Goal: Communication & Community: Answer question/provide support

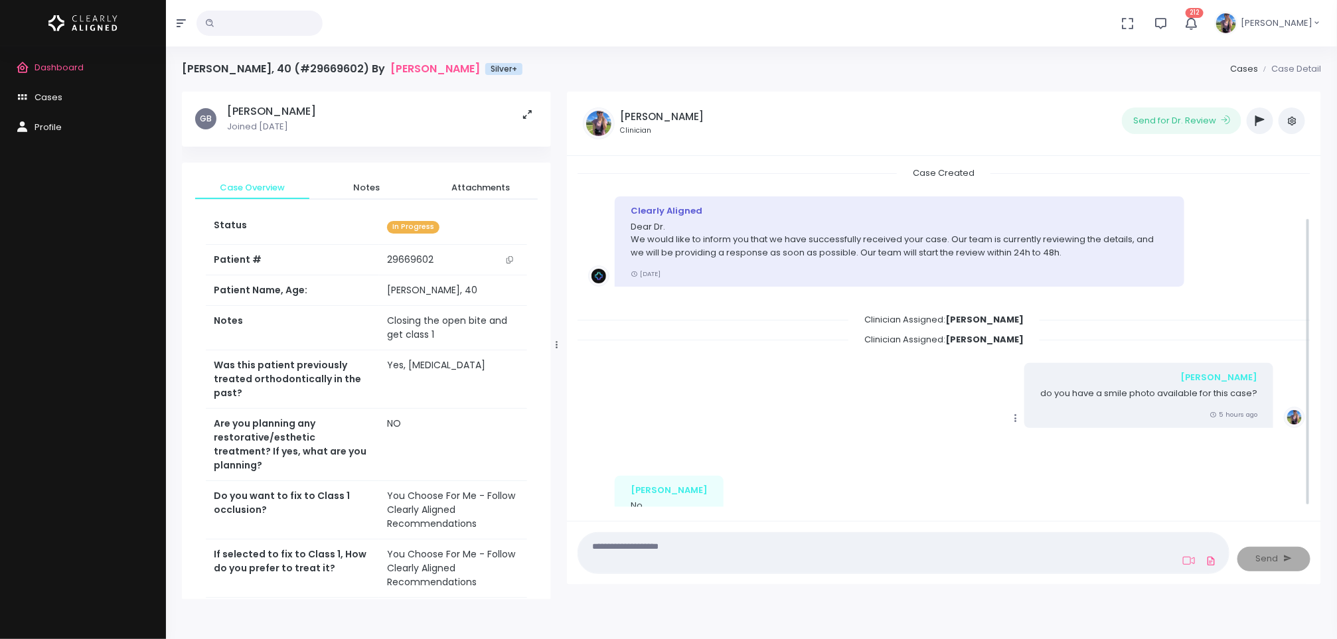
scroll to position [60, 0]
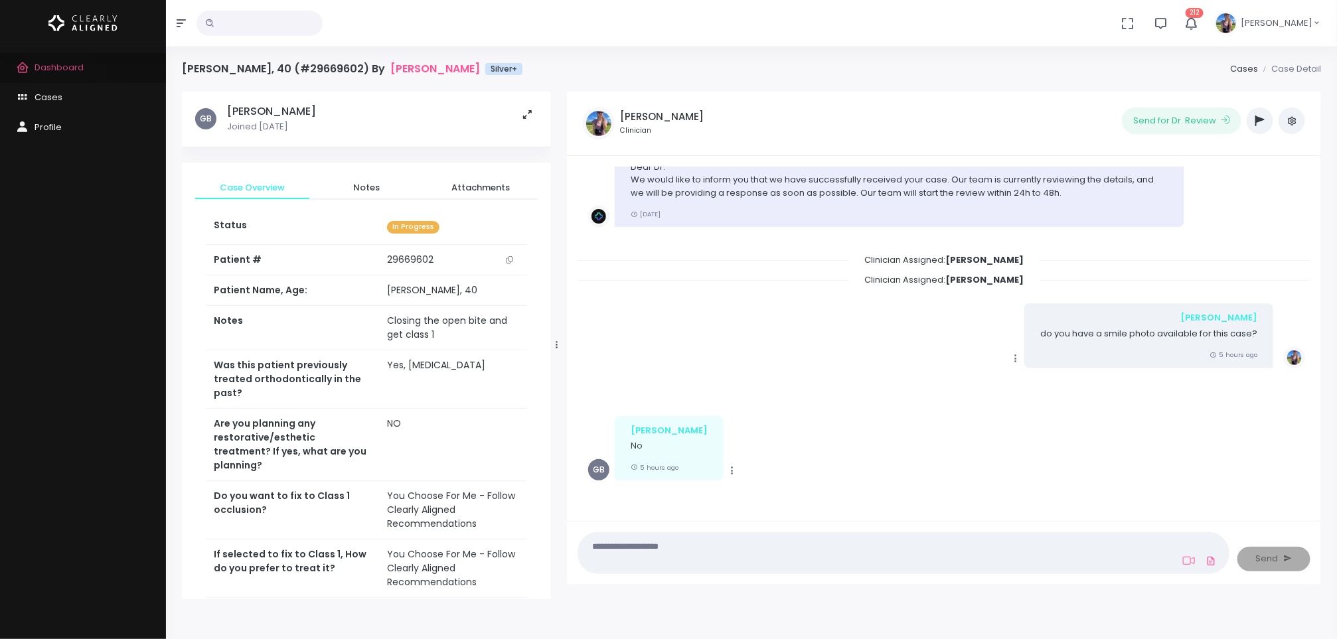
click at [60, 62] on span "Dashboard" at bounding box center [59, 67] width 49 height 13
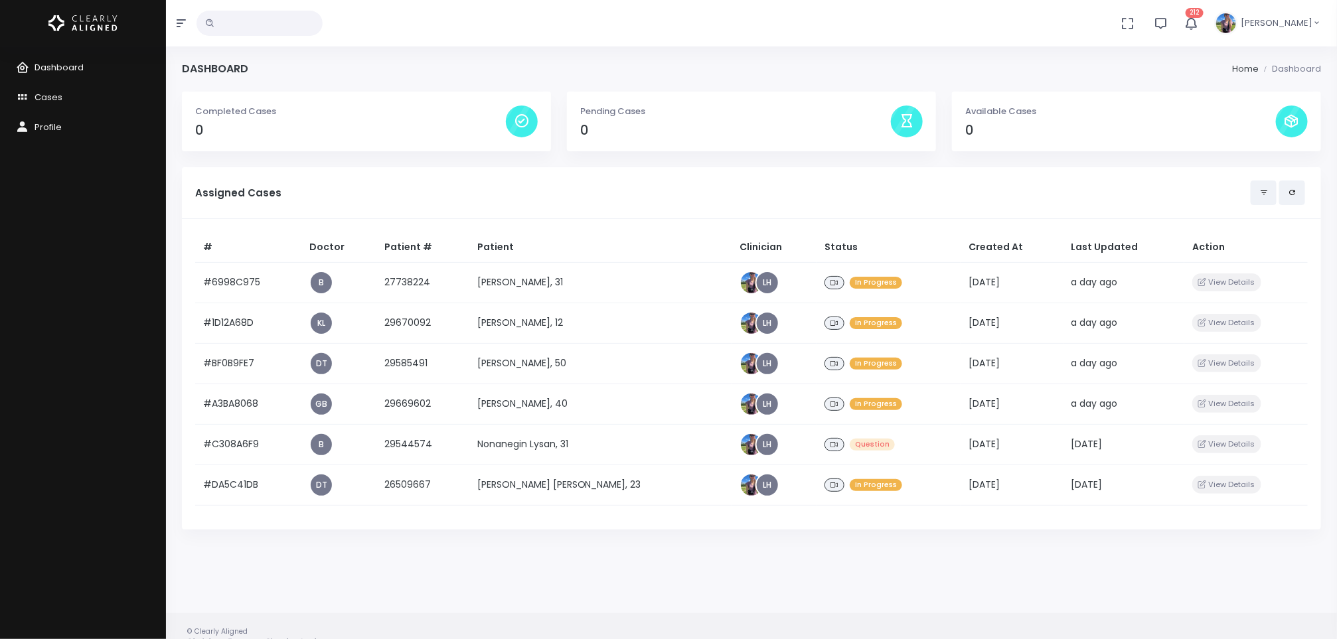
click at [596, 374] on td "[PERSON_NAME], 50" at bounding box center [600, 363] width 262 height 41
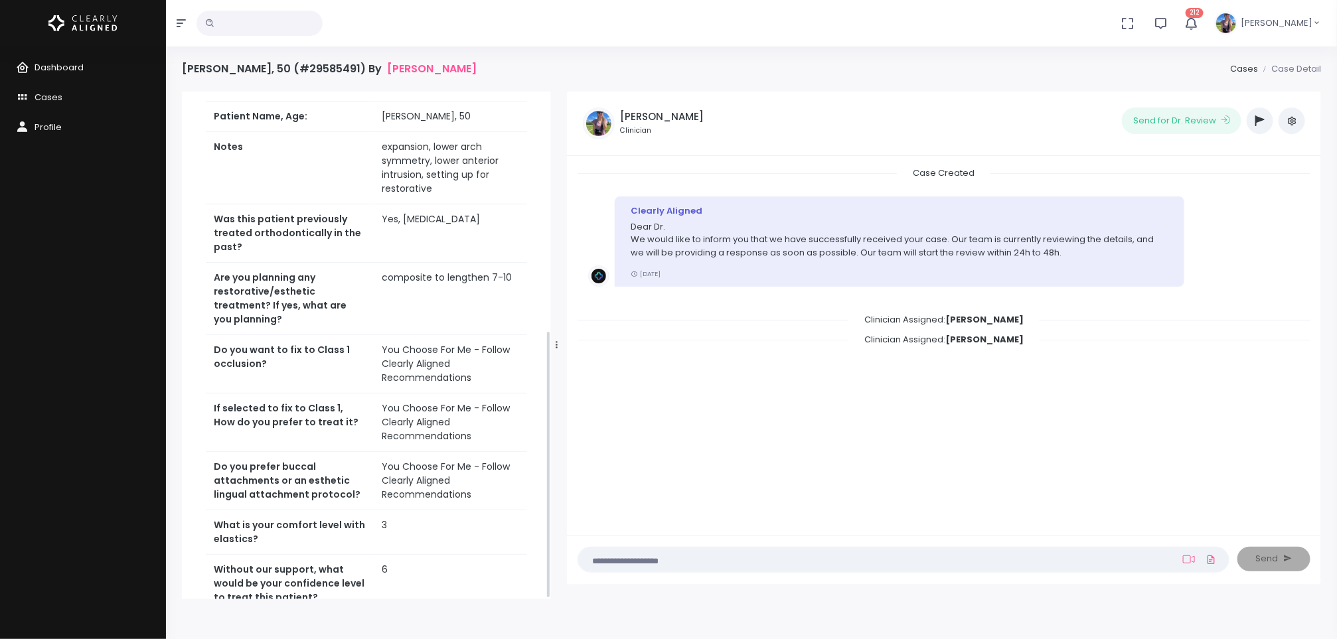
scroll to position [452, 0]
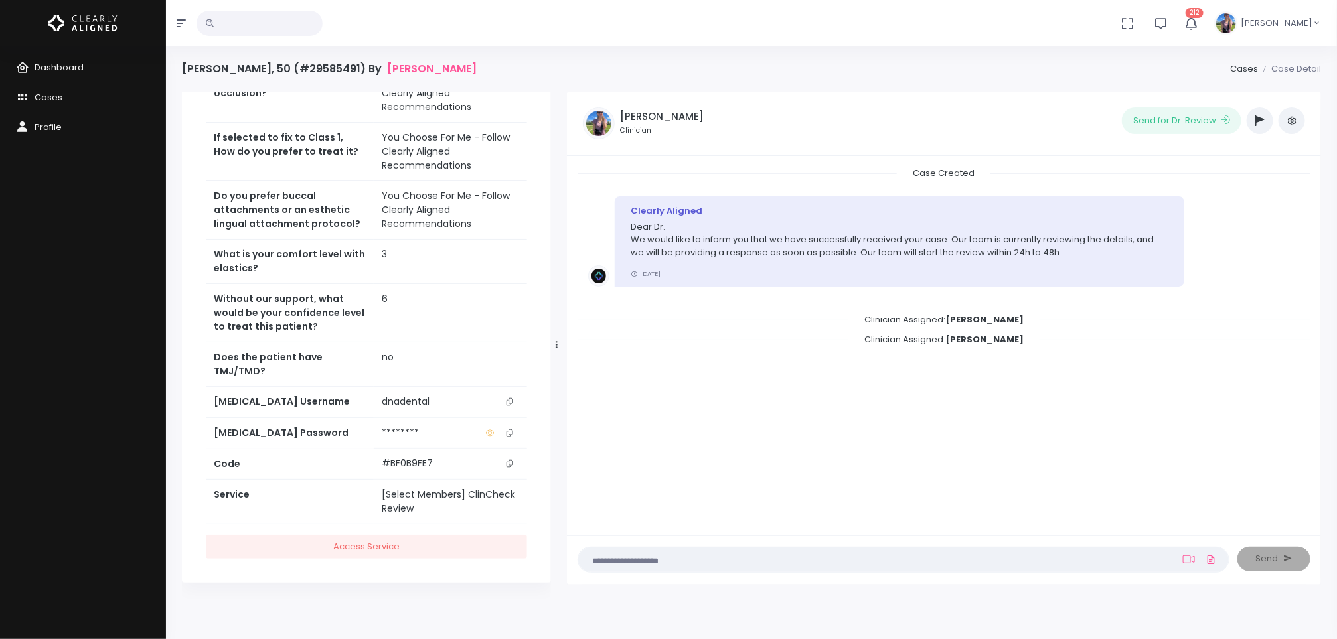
click at [505, 401] on button "scrollable content" at bounding box center [510, 402] width 19 height 14
click at [509, 402] on icon "scrollable content" at bounding box center [510, 401] width 7 height 7
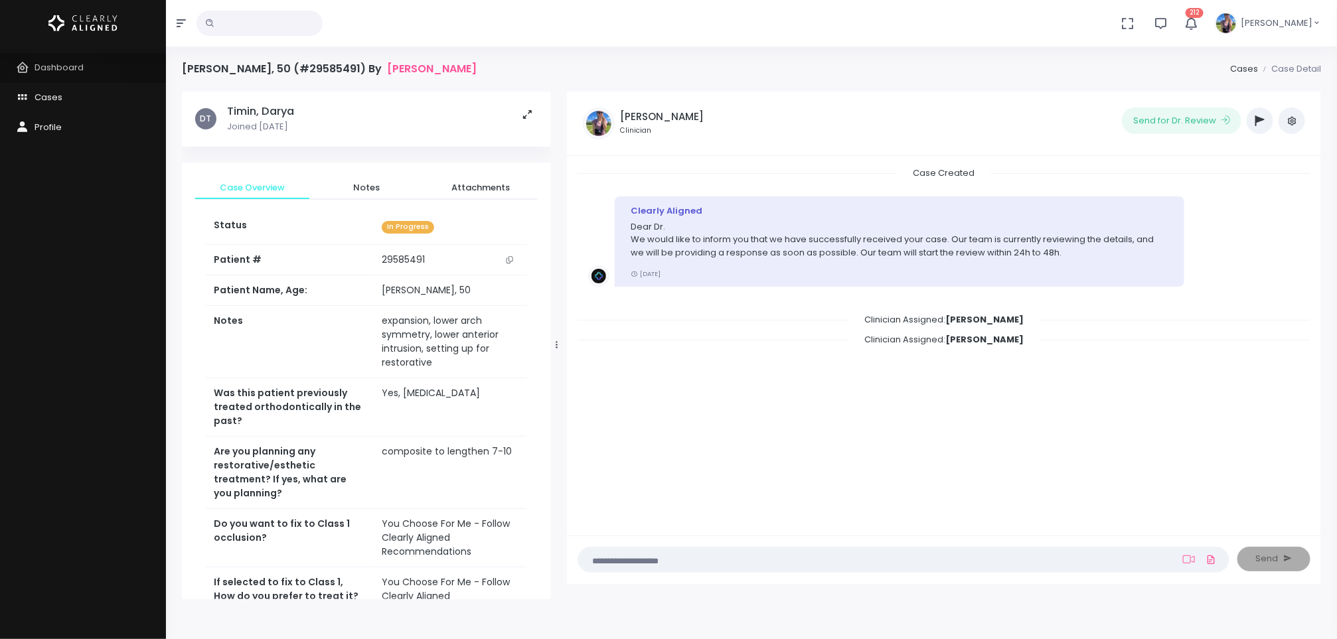
click at [64, 68] on span "Dashboard" at bounding box center [59, 67] width 49 height 13
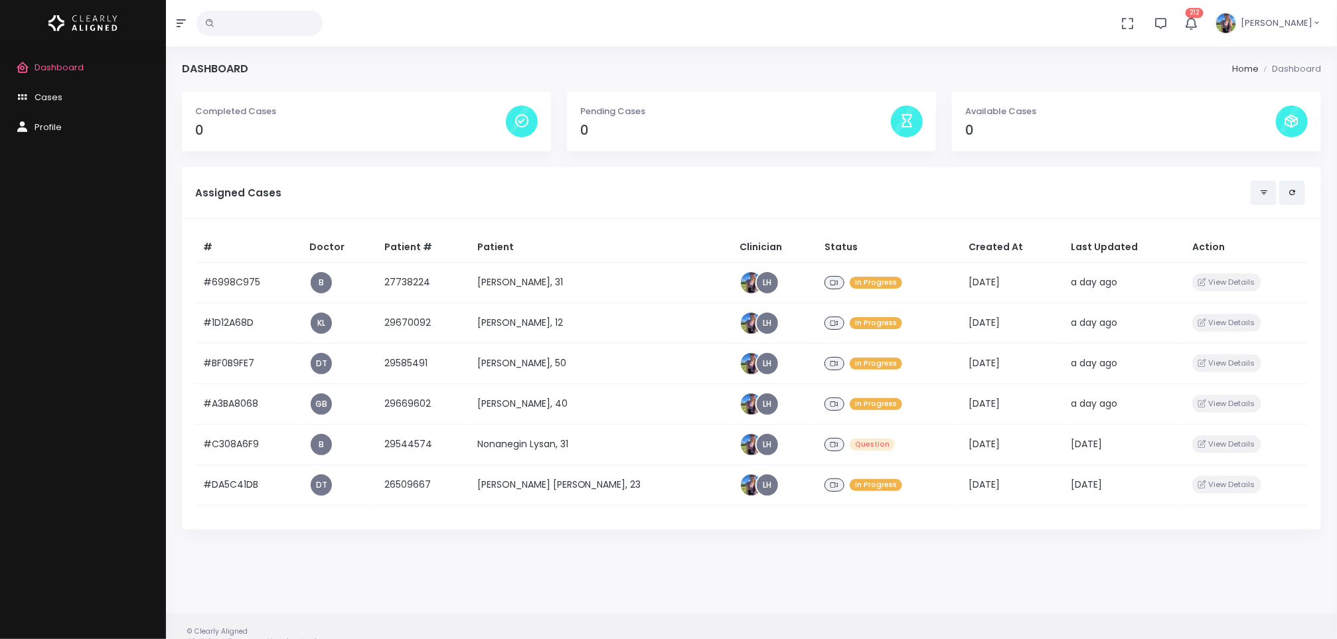
click at [515, 325] on td "[PERSON_NAME], 12" at bounding box center [600, 323] width 262 height 41
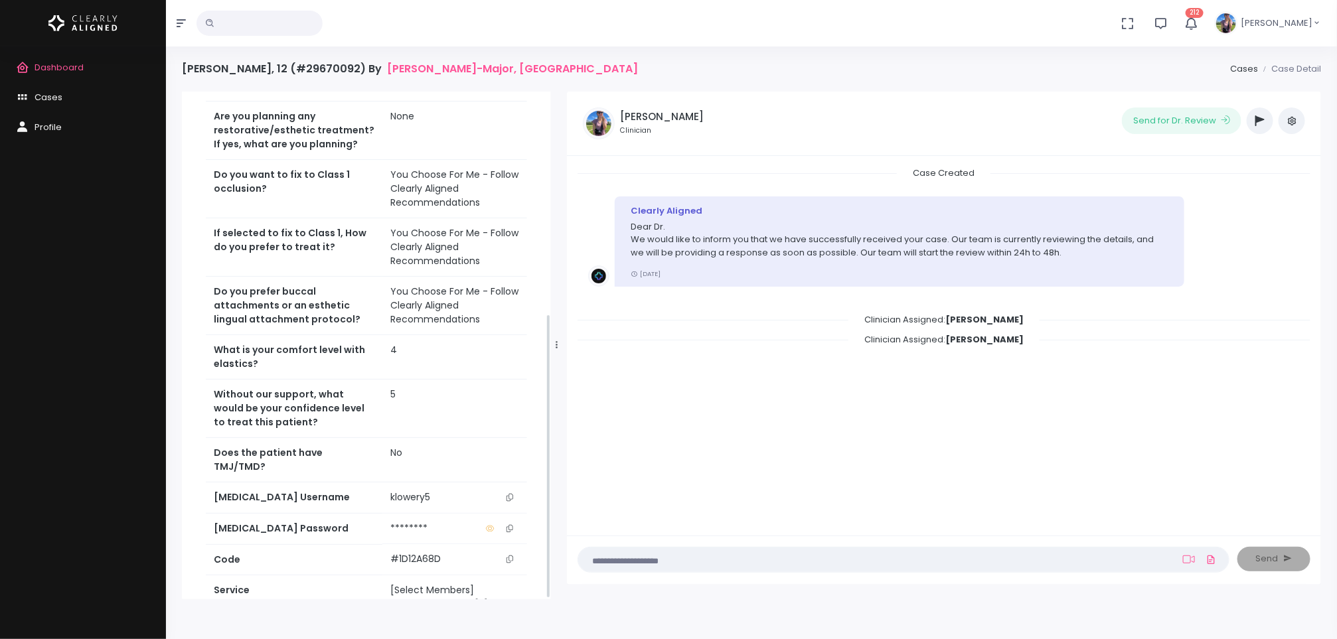
scroll to position [396, 0]
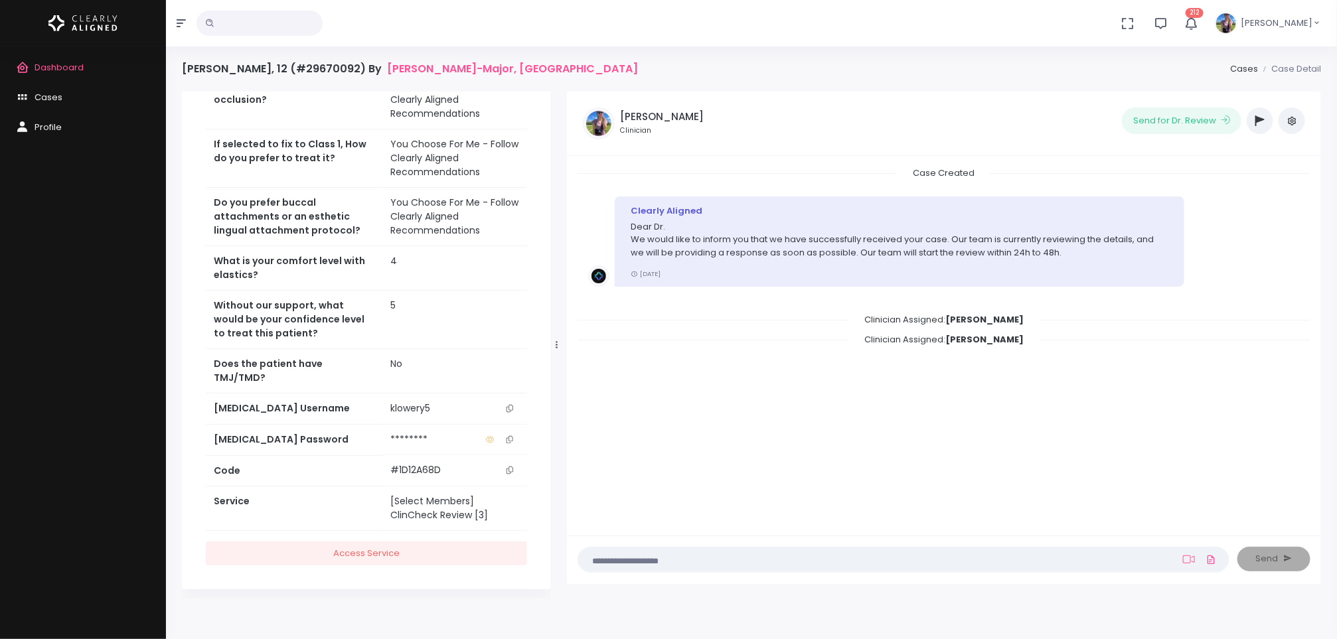
click at [516, 402] on button "scrollable content" at bounding box center [510, 409] width 19 height 14
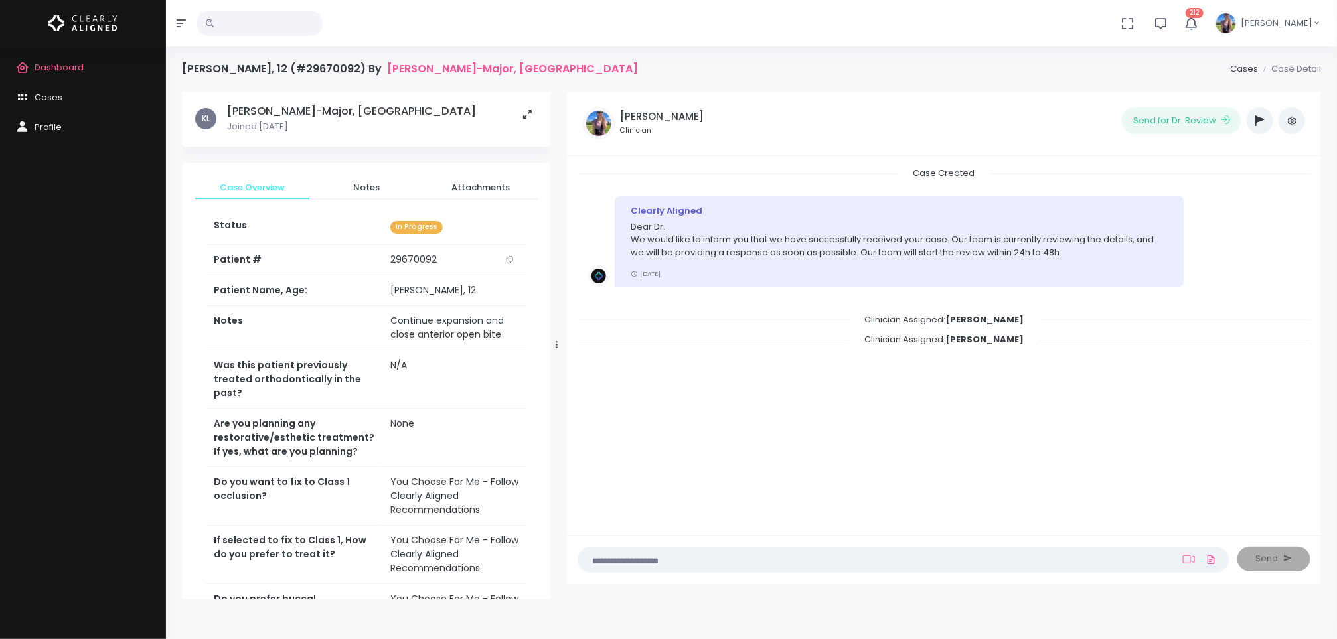
click at [777, 556] on textarea at bounding box center [877, 559] width 583 height 15
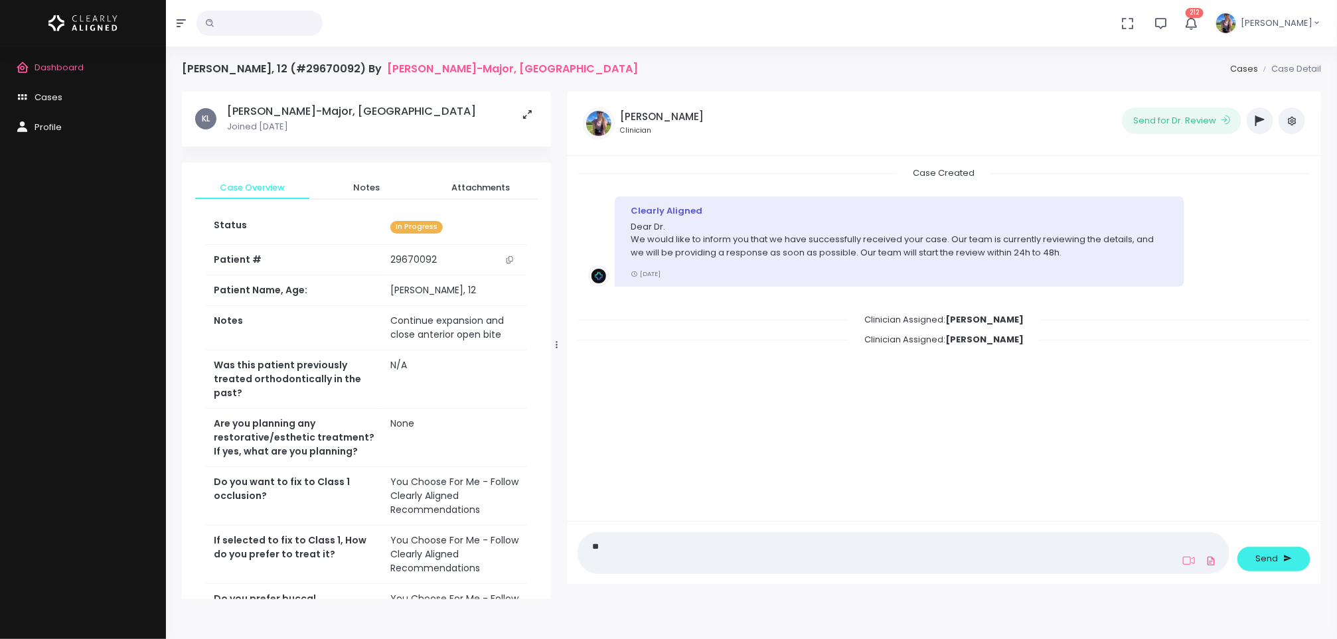
type textarea "*"
type textarea "**********"
click at [1263, 558] on span "Send" at bounding box center [1267, 558] width 23 height 13
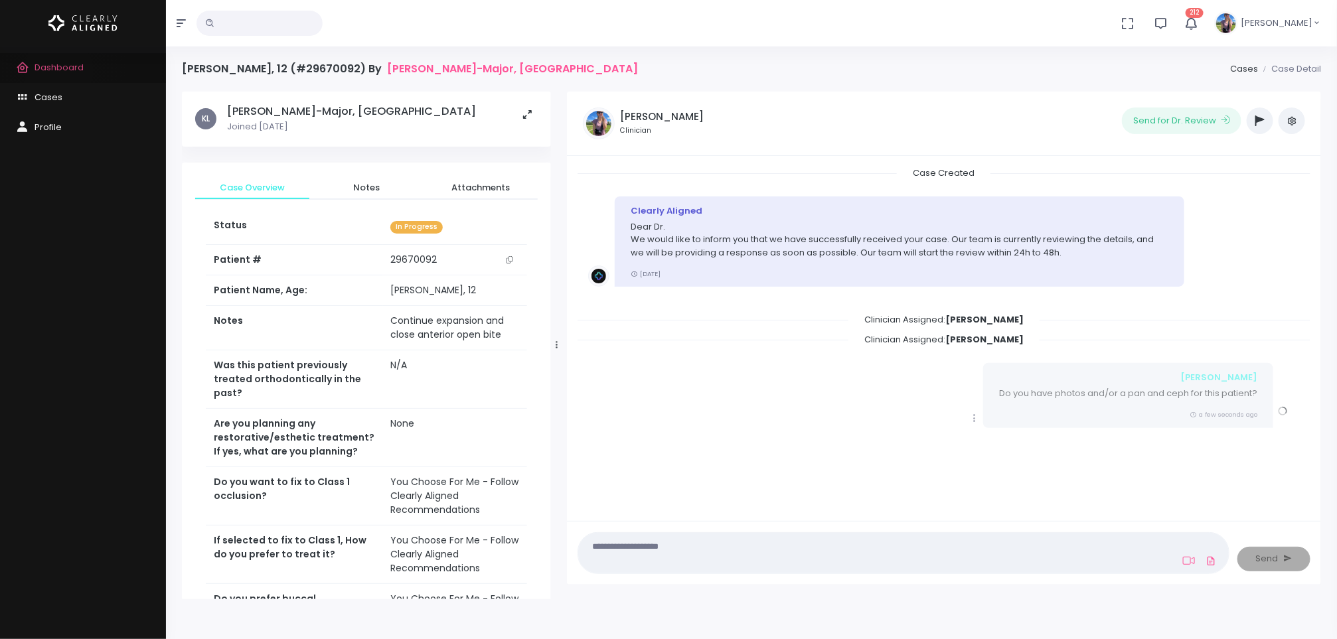
click at [58, 70] on span "Dashboard" at bounding box center [59, 67] width 49 height 13
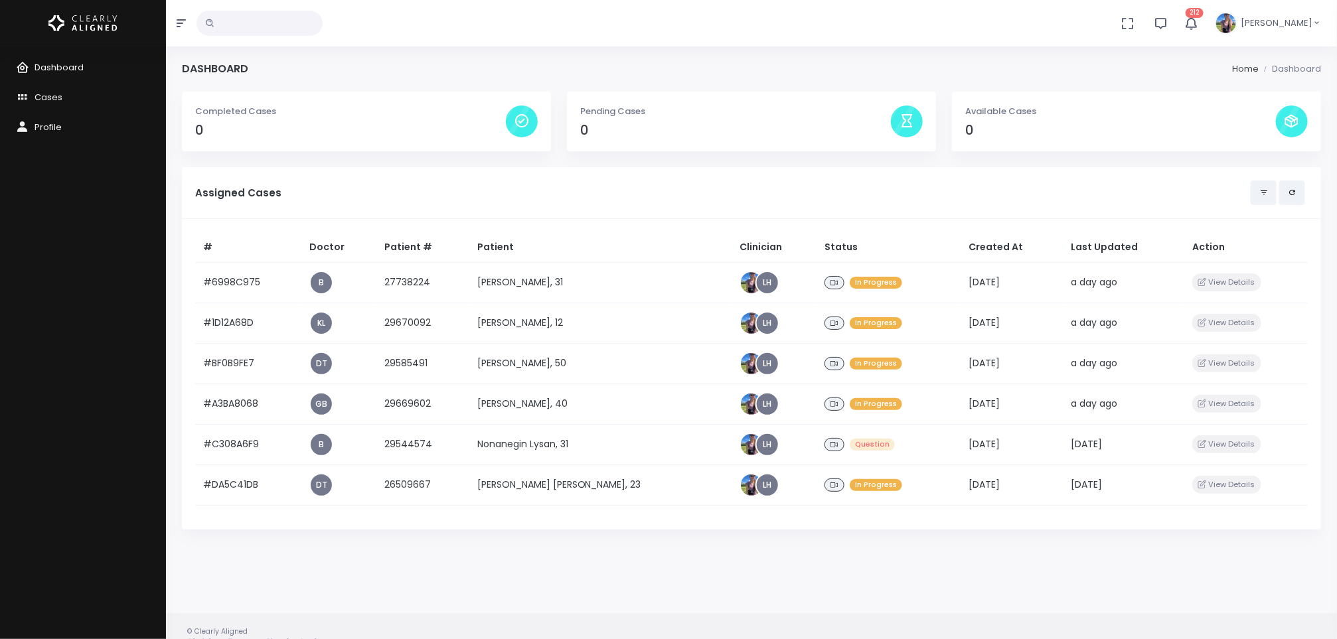
click at [550, 325] on td "[PERSON_NAME], 12" at bounding box center [600, 323] width 262 height 41
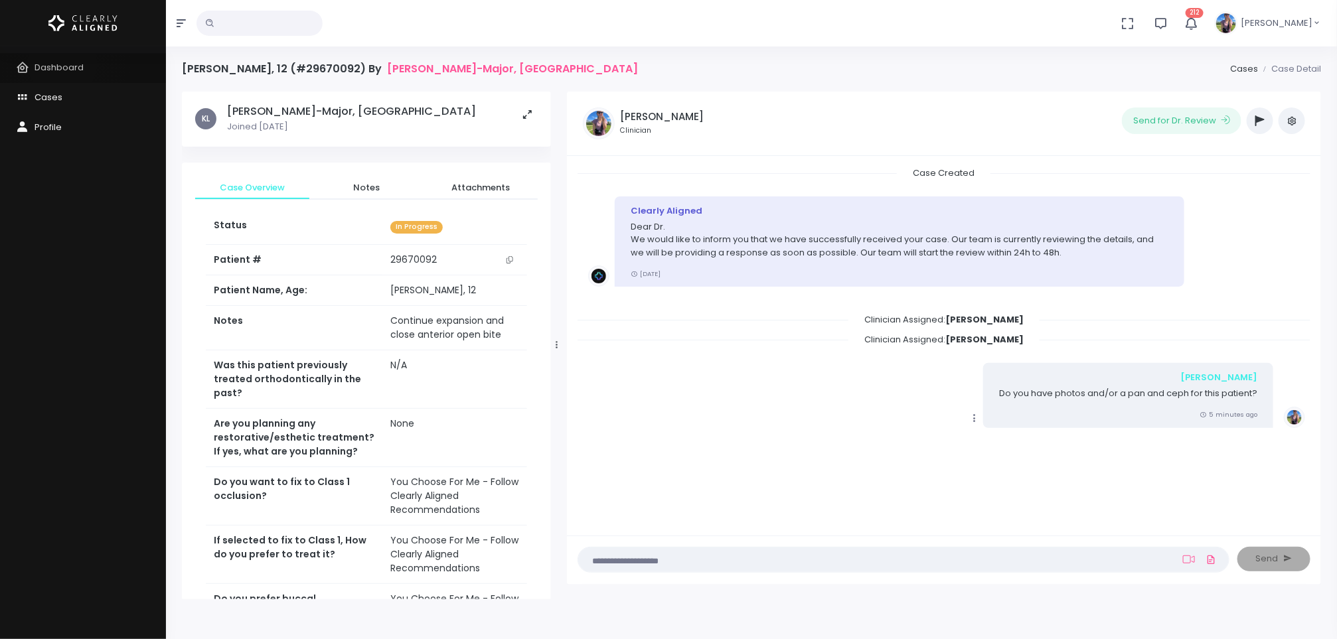
click at [62, 64] on span "Dashboard" at bounding box center [59, 67] width 49 height 13
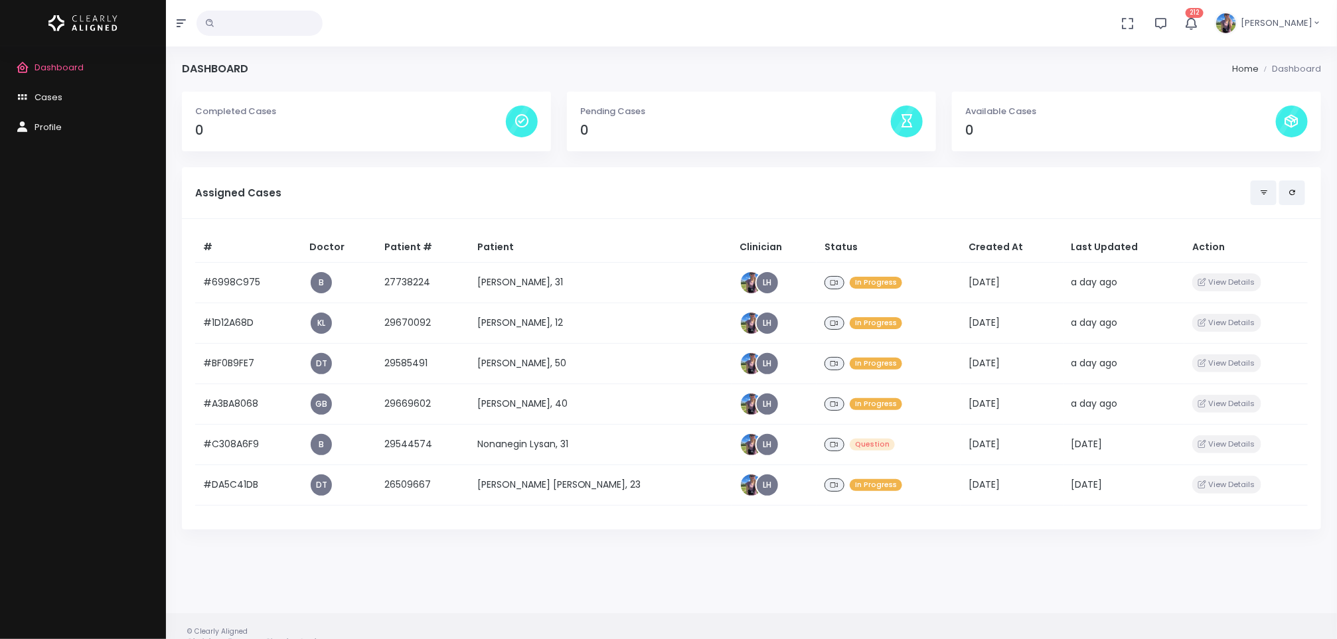
click at [534, 280] on td "[PERSON_NAME], 31" at bounding box center [600, 282] width 262 height 41
